Goal: Transaction & Acquisition: Purchase product/service

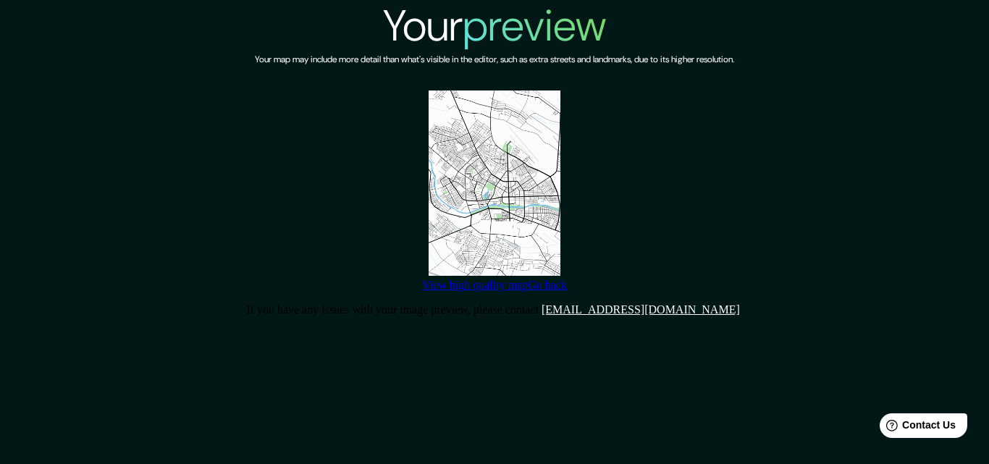
click at [480, 151] on img at bounding box center [495, 183] width 132 height 185
click at [516, 291] on link "View high quality map" at bounding box center [475, 285] width 106 height 12
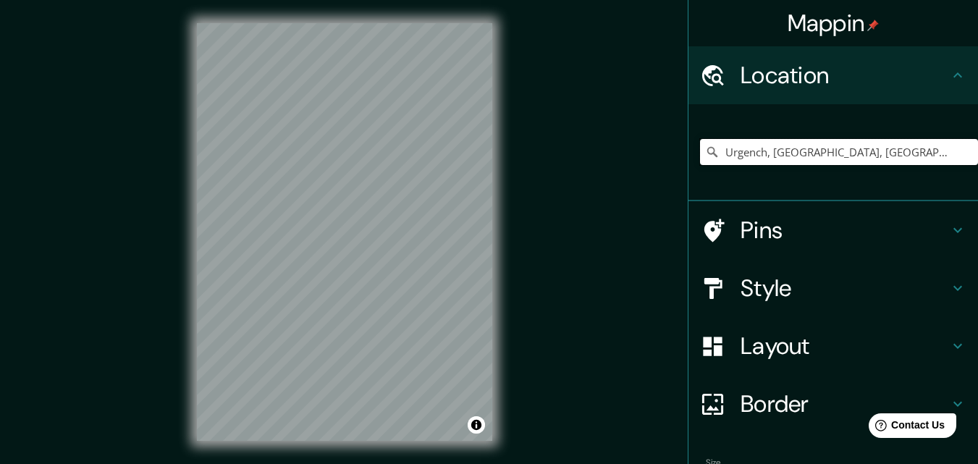
click at [823, 152] on input "Urgench, [GEOGRAPHIC_DATA], [GEOGRAPHIC_DATA]" at bounding box center [839, 152] width 278 height 26
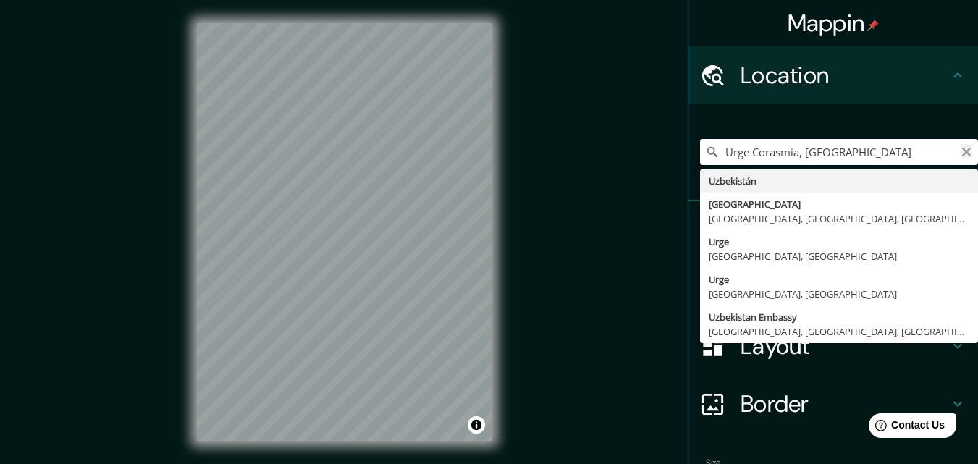
type input "Urge Corasmia, [GEOGRAPHIC_DATA]"
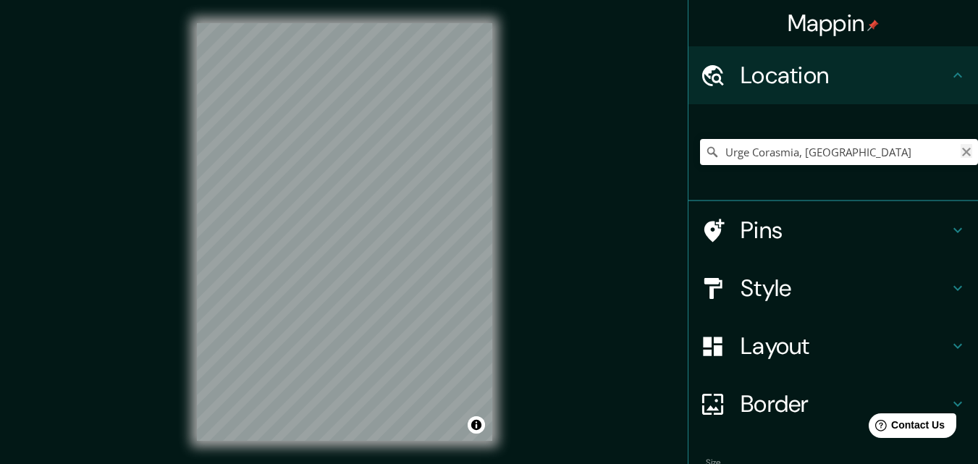
click at [961, 157] on icon "Clear" at bounding box center [967, 152] width 12 height 12
click at [850, 159] on input "Pick your city or area" at bounding box center [839, 152] width 278 height 26
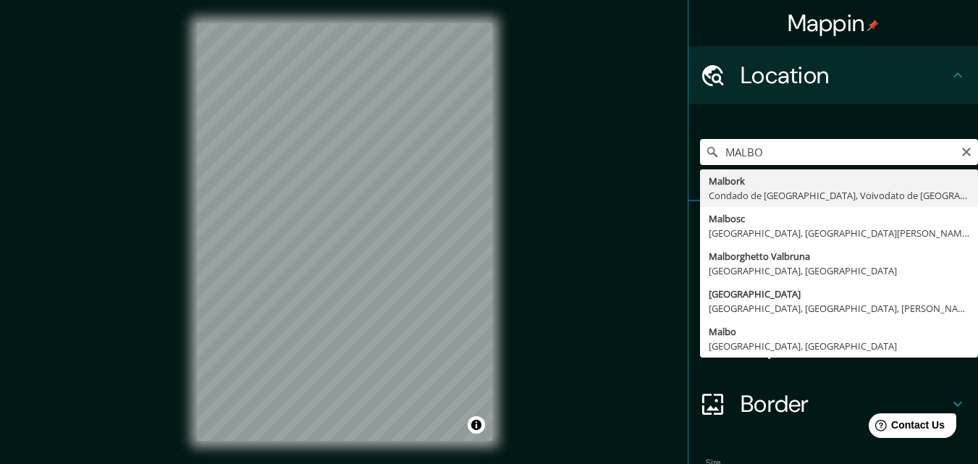
type input "[GEOGRAPHIC_DATA], [GEOGRAPHIC_DATA], Voivodato de [GEOGRAPHIC_DATA], [GEOGRAPH…"
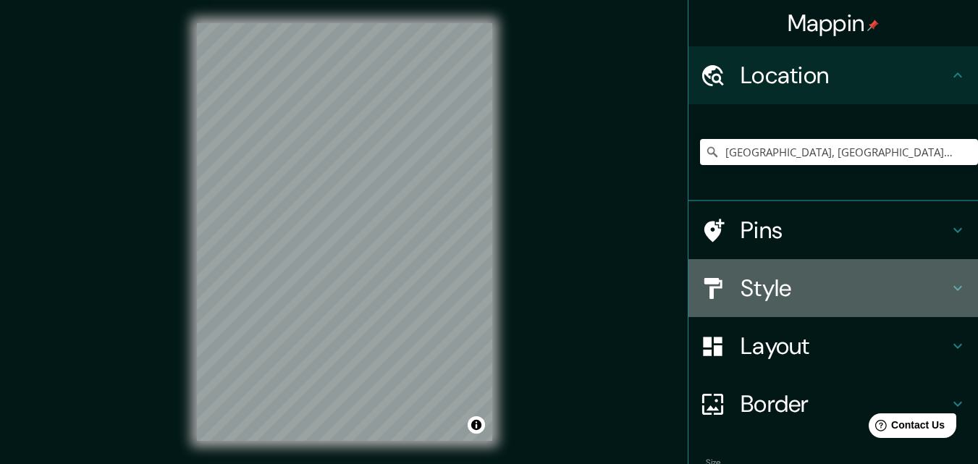
click at [831, 274] on h4 "Style" at bounding box center [845, 288] width 209 height 29
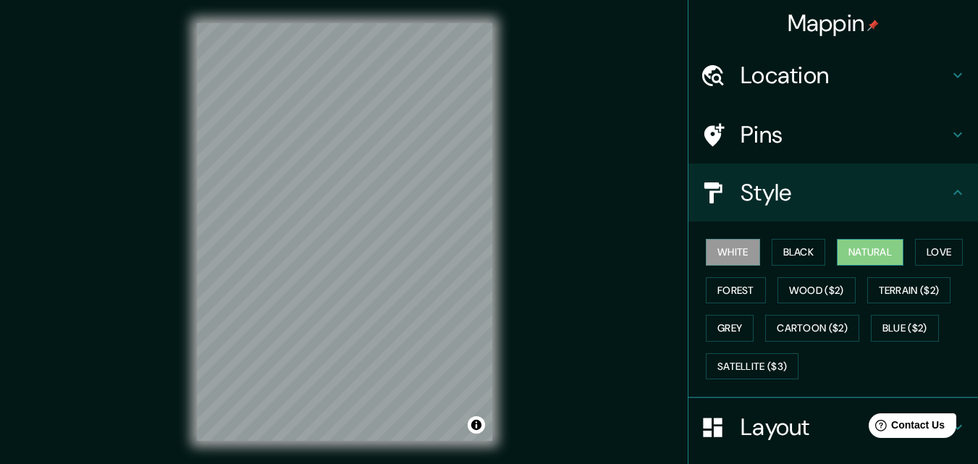
click at [862, 249] on button "Natural" at bounding box center [870, 252] width 67 height 27
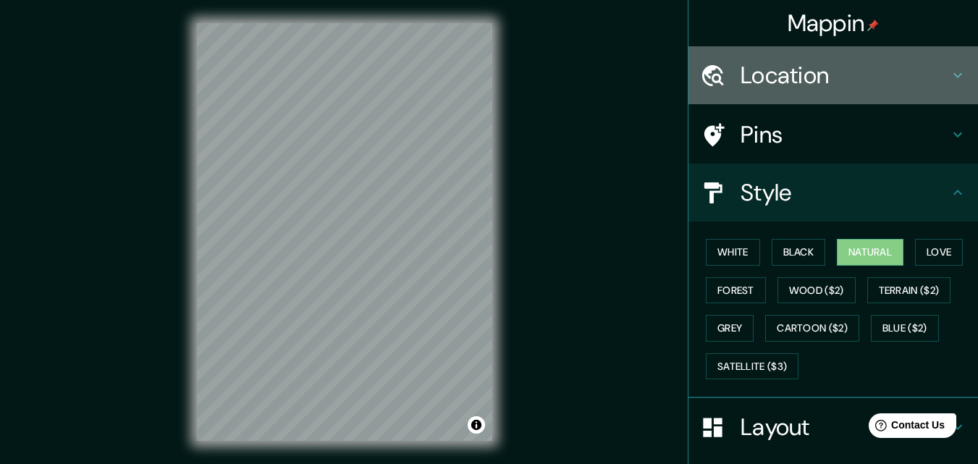
click at [820, 89] on h4 "Location" at bounding box center [845, 75] width 209 height 29
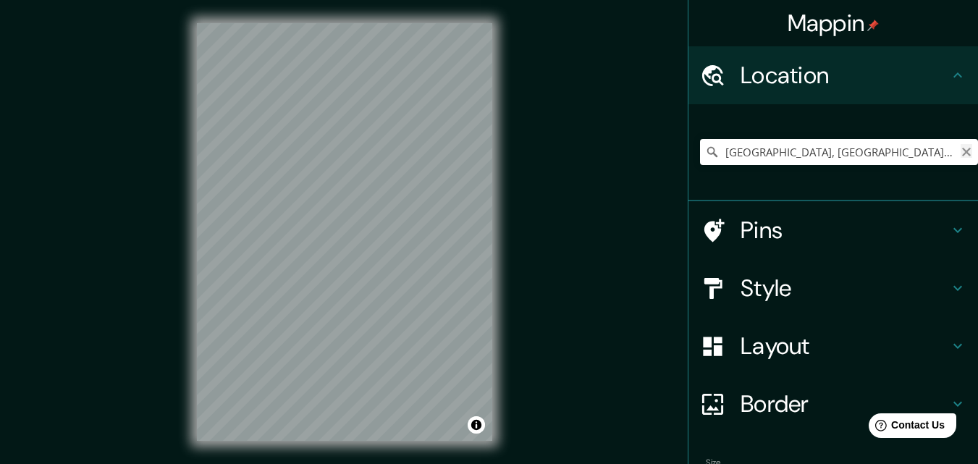
click at [962, 151] on icon "Clear" at bounding box center [966, 152] width 9 height 9
click at [844, 146] on input "Pick your city or area" at bounding box center [839, 152] width 278 height 26
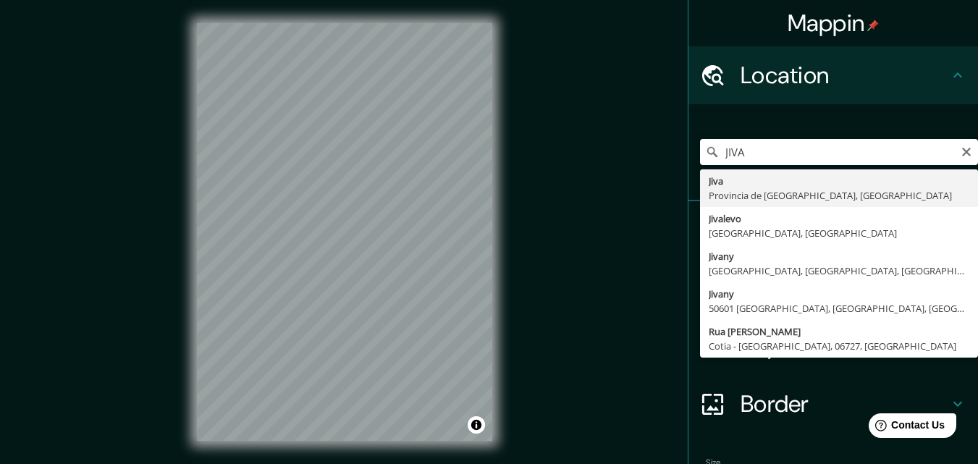
type input "Jiva, [GEOGRAPHIC_DATA], [GEOGRAPHIC_DATA]"
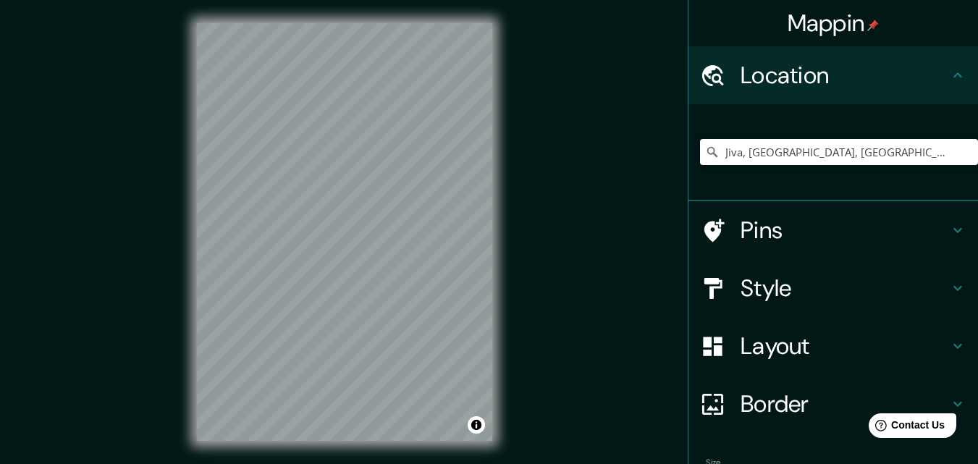
click at [526, 122] on div "Mappin Location [GEOGRAPHIC_DATA], [GEOGRAPHIC_DATA], [GEOGRAPHIC_DATA] Pins St…" at bounding box center [489, 243] width 978 height 487
click at [961, 164] on input "Jiva, [GEOGRAPHIC_DATA], [GEOGRAPHIC_DATA]" at bounding box center [839, 152] width 278 height 26
click at [961, 156] on icon "Clear" at bounding box center [967, 152] width 12 height 12
click at [880, 157] on input "Pick your city or area" at bounding box center [839, 152] width 278 height 26
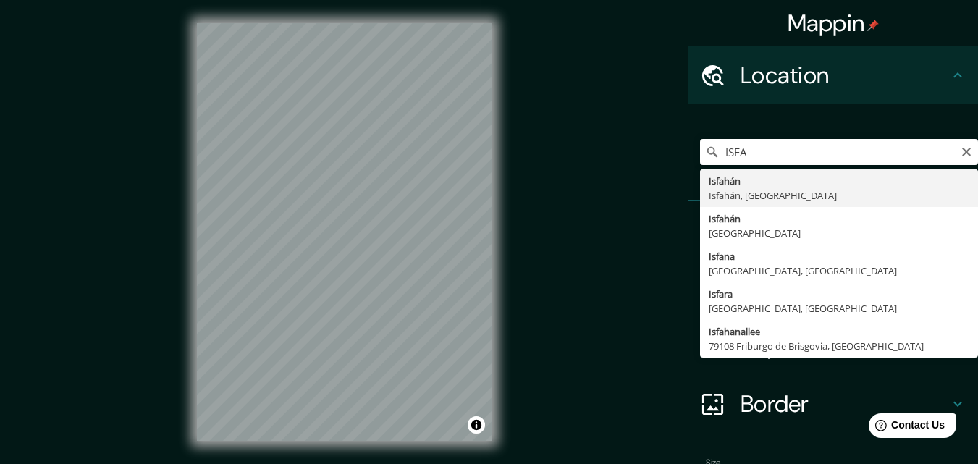
type input "Isfahán, [GEOGRAPHIC_DATA], [GEOGRAPHIC_DATA]"
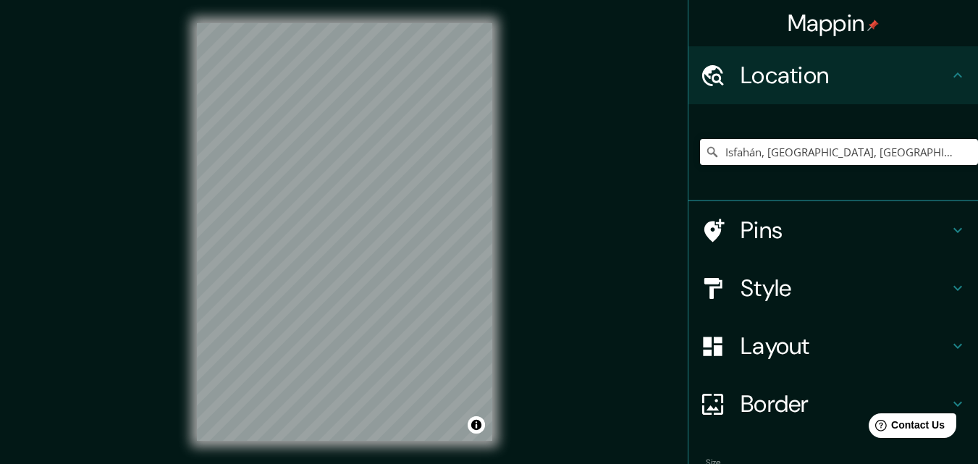
click at [598, 220] on div "Mappin Location [GEOGRAPHIC_DATA], [GEOGRAPHIC_DATA], [GEOGRAPHIC_DATA] Pins St…" at bounding box center [489, 243] width 978 height 487
click at [952, 159] on input "Isfahán, [GEOGRAPHIC_DATA], [GEOGRAPHIC_DATA]" at bounding box center [839, 152] width 278 height 26
click at [961, 153] on icon "Clear" at bounding box center [967, 152] width 12 height 12
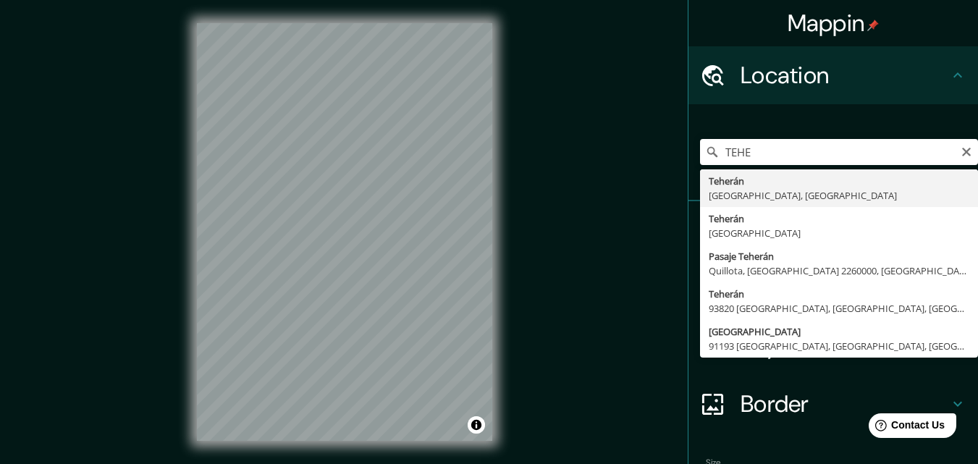
type input "Teherán, [GEOGRAPHIC_DATA], [GEOGRAPHIC_DATA]"
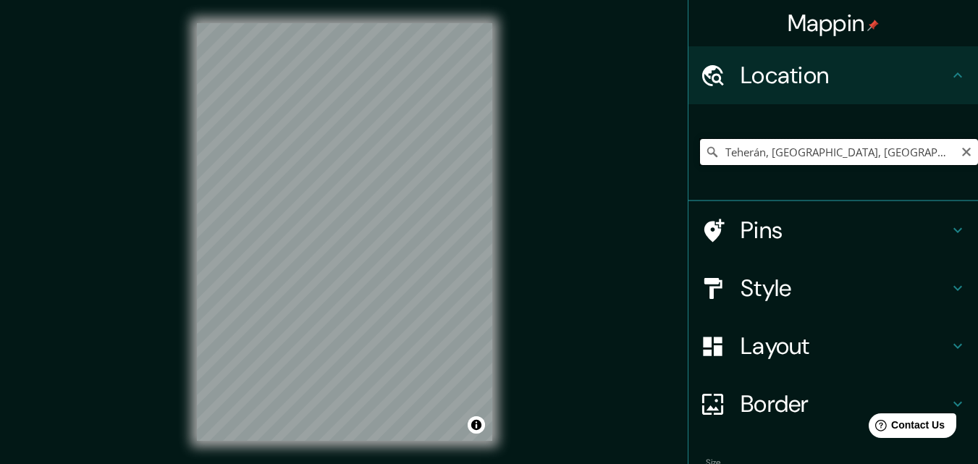
click at [962, 154] on input "Teherán, [GEOGRAPHIC_DATA], [GEOGRAPHIC_DATA]" at bounding box center [839, 152] width 278 height 26
click at [962, 153] on icon "Clear" at bounding box center [966, 152] width 9 height 9
click at [827, 153] on input "Pick your city or area" at bounding box center [839, 152] width 278 height 26
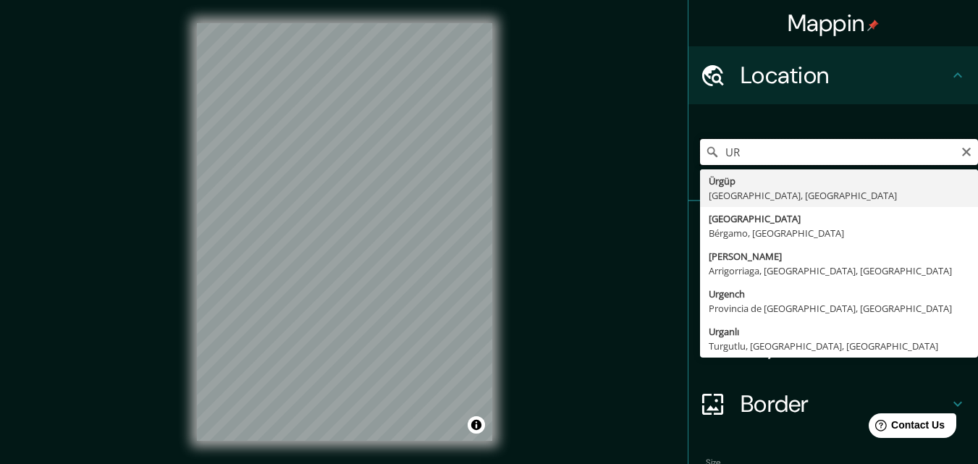
type input "U"
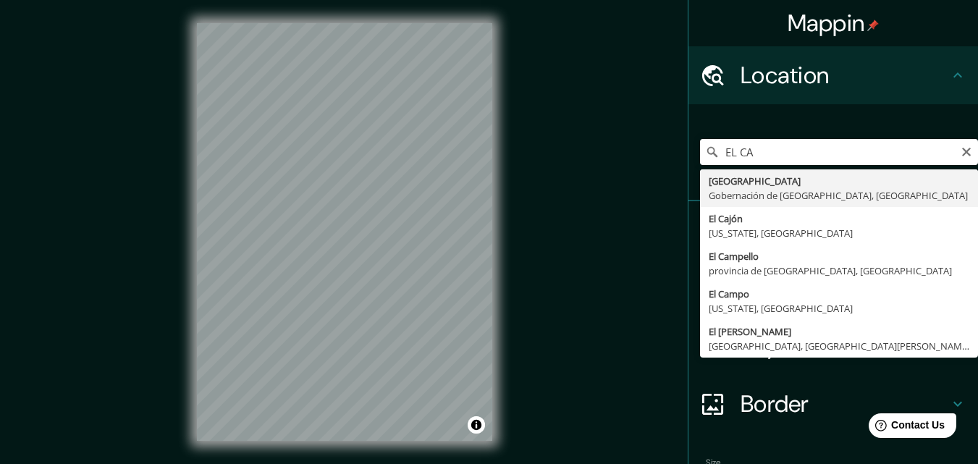
type input "[GEOGRAPHIC_DATA], Gobernación de [GEOGRAPHIC_DATA], [GEOGRAPHIC_DATA]"
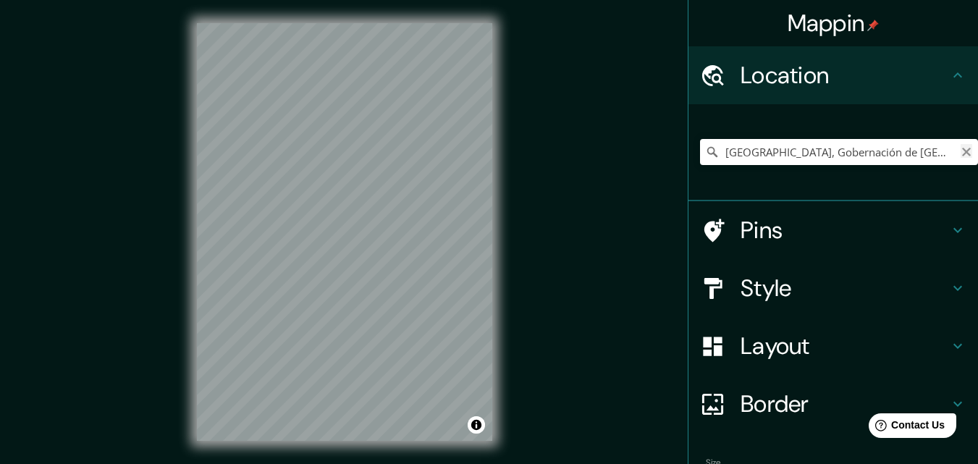
click at [962, 153] on icon "Clear" at bounding box center [966, 152] width 9 height 9
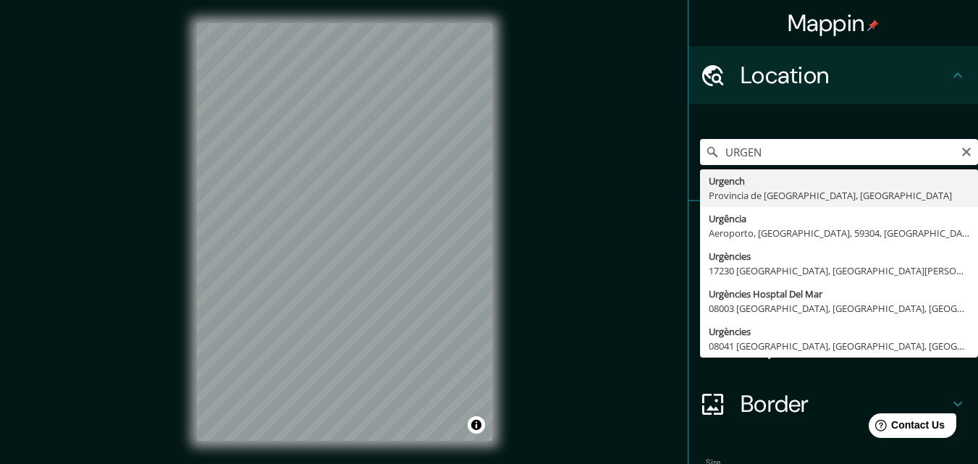
type input "Urgench, [GEOGRAPHIC_DATA], [GEOGRAPHIC_DATA]"
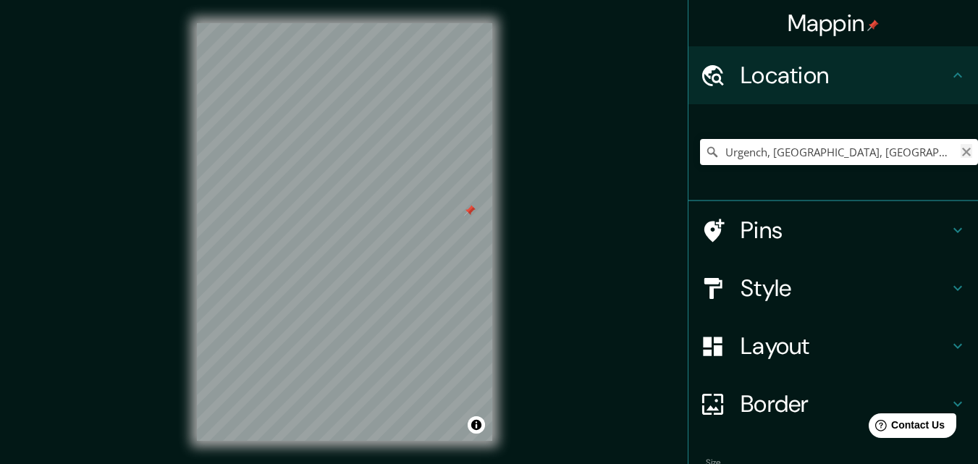
click at [962, 149] on icon "Clear" at bounding box center [966, 152] width 9 height 9
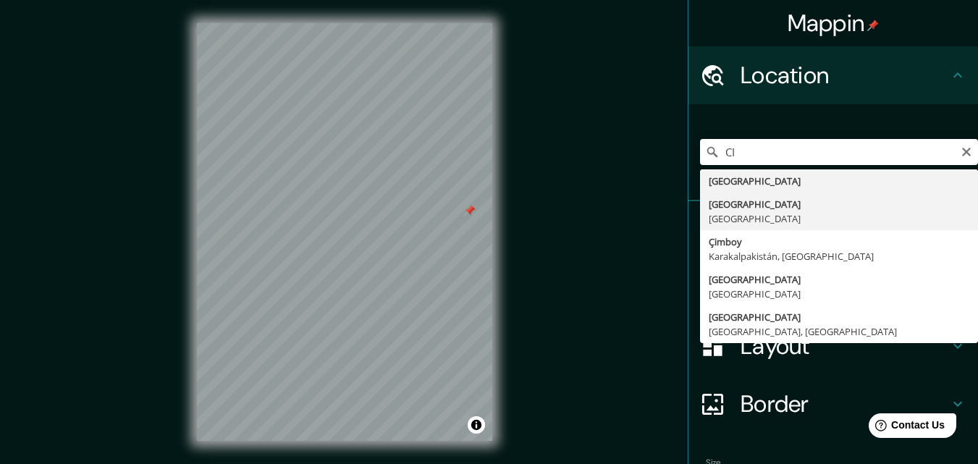
type input "[GEOGRAPHIC_DATA], [GEOGRAPHIC_DATA]"
